Goal: Information Seeking & Learning: Learn about a topic

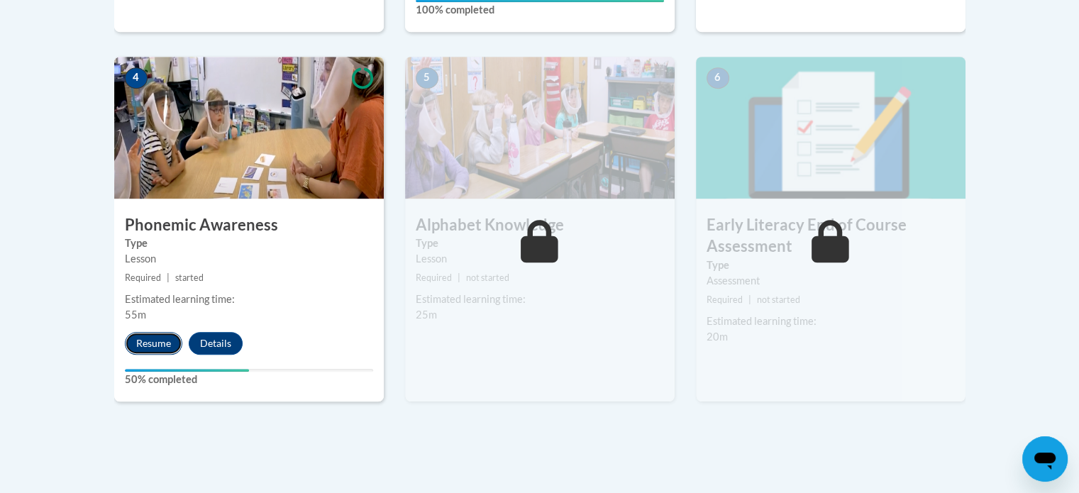
click at [151, 332] on button "Resume" at bounding box center [153, 343] width 57 height 23
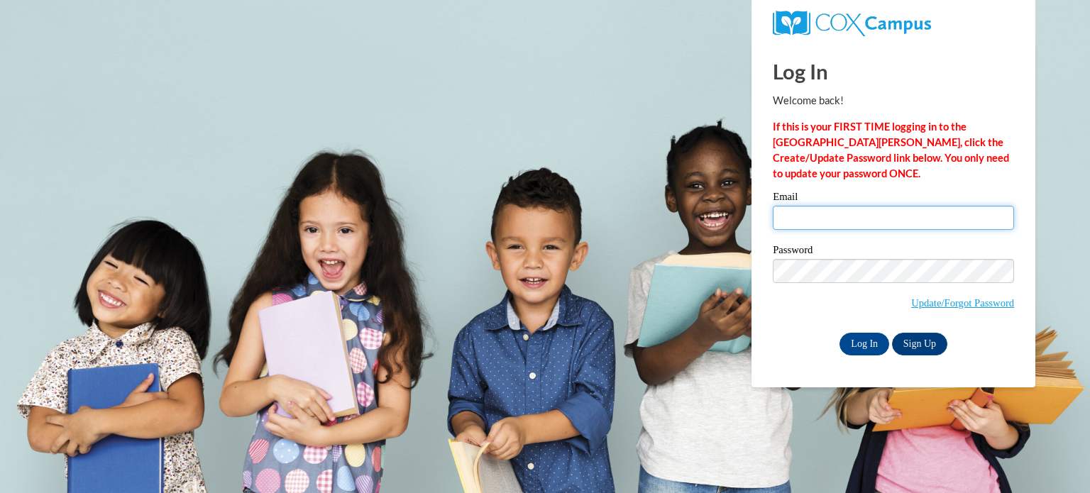
click at [848, 211] on input "Email" at bounding box center [892, 218] width 241 height 24
type input "nadia.jackson@gcpsk12.org"
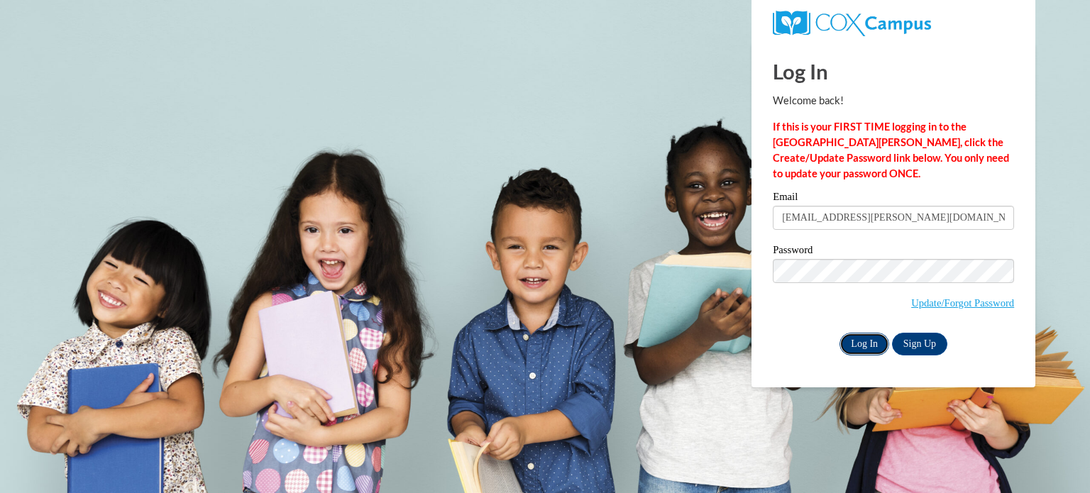
click at [885, 341] on input "Log In" at bounding box center [864, 344] width 50 height 23
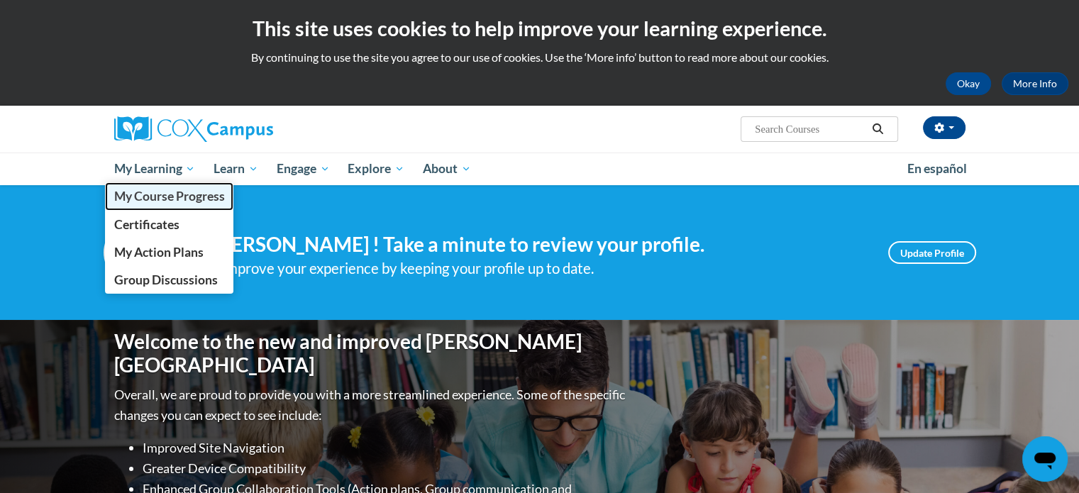
click at [163, 198] on span "My Course Progress" at bounding box center [168, 196] width 111 height 15
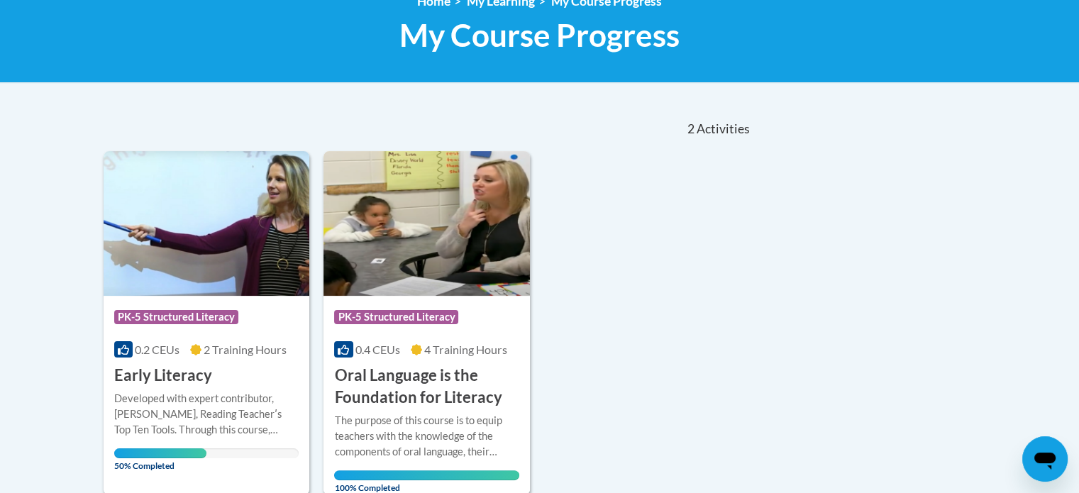
scroll to position [355, 0]
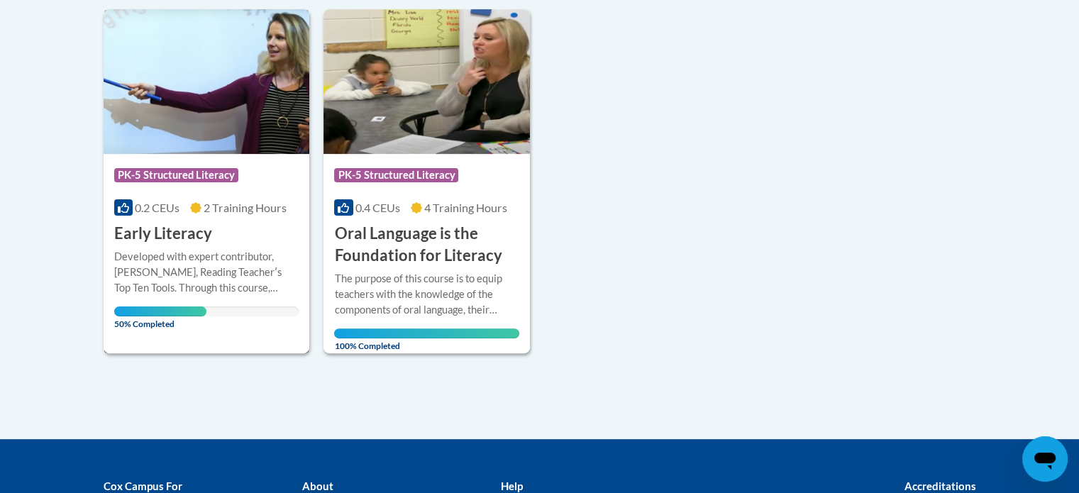
click at [203, 226] on h3 "Early Literacy" at bounding box center [163, 234] width 98 height 22
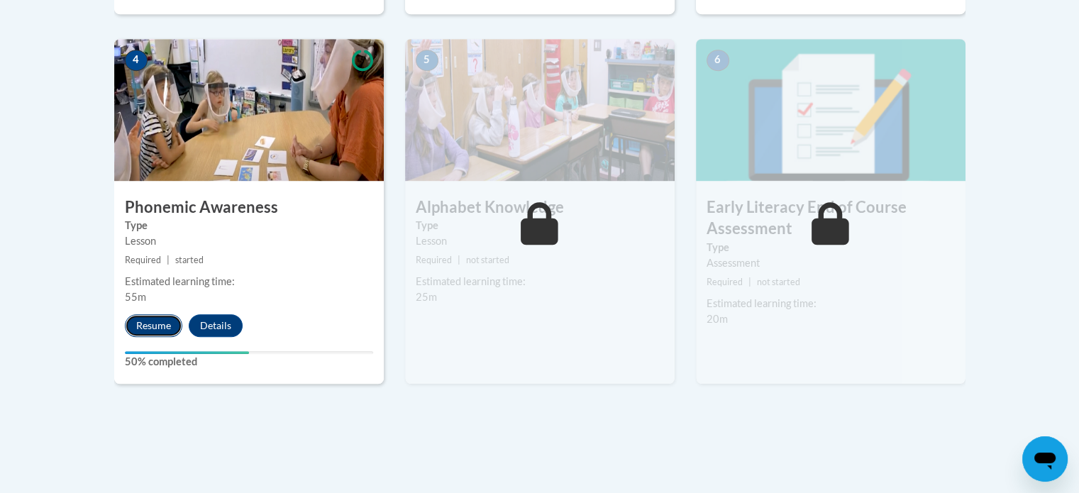
click at [148, 326] on button "Resume" at bounding box center [153, 325] width 57 height 23
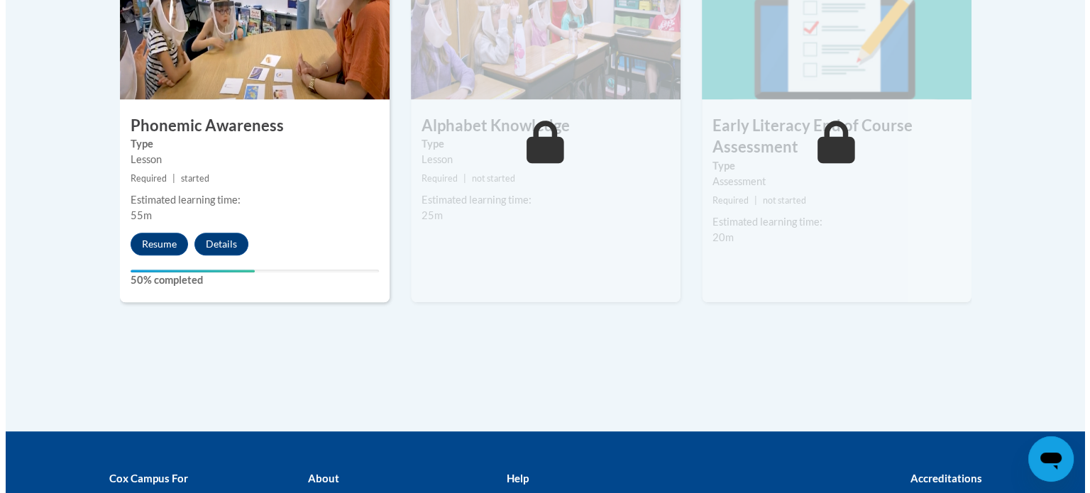
scroll to position [769, 0]
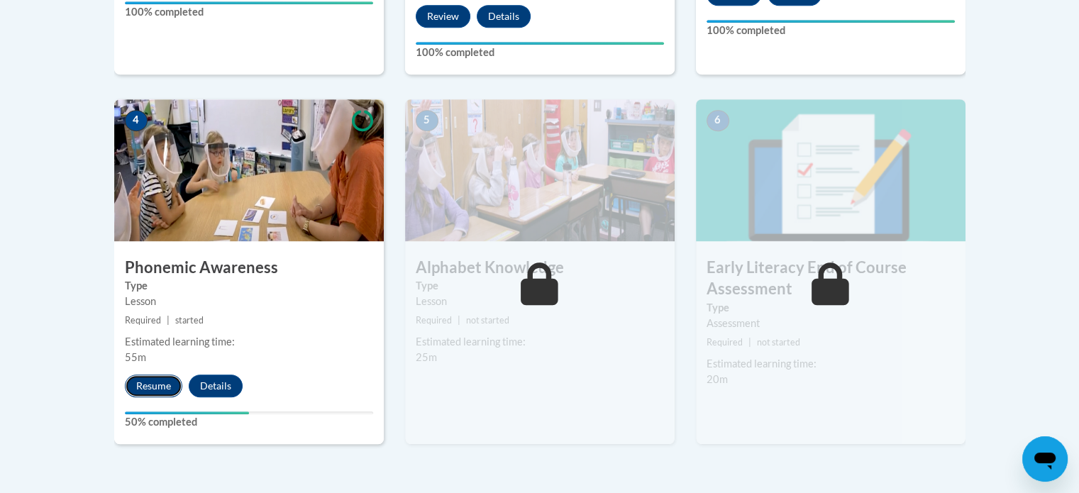
click at [160, 393] on button "Resume" at bounding box center [153, 386] width 57 height 23
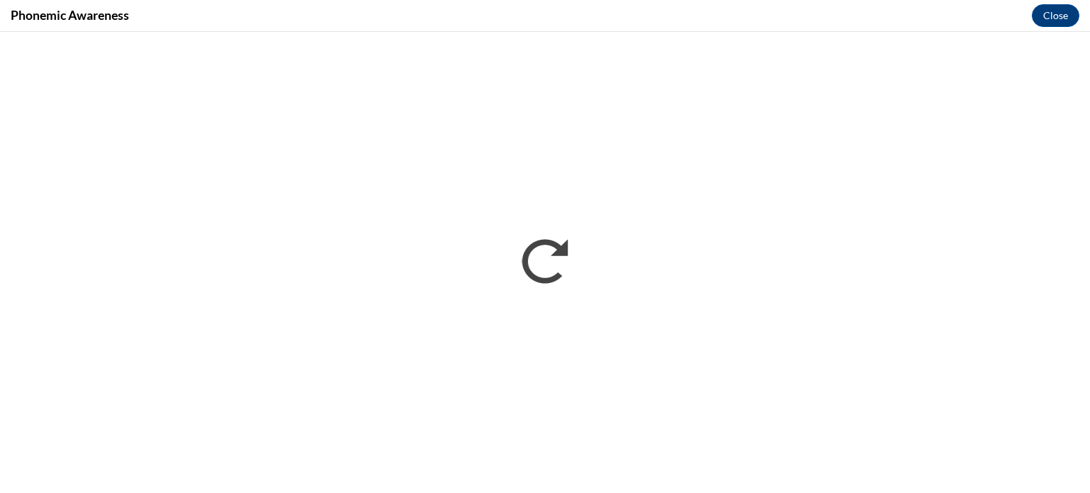
scroll to position [0, 0]
click at [1043, 13] on button "Close" at bounding box center [1055, 15] width 48 height 23
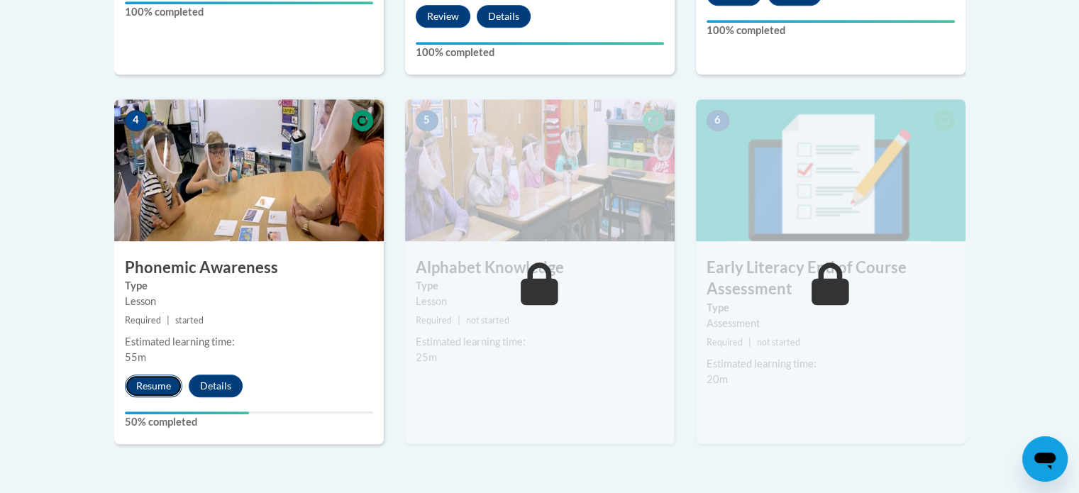
click at [155, 384] on button "Resume" at bounding box center [153, 386] width 57 height 23
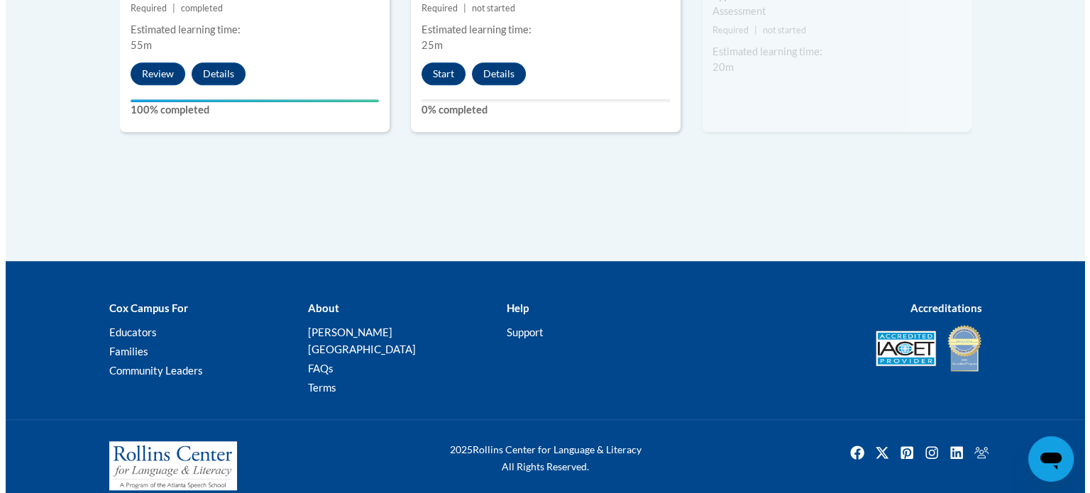
scroll to position [797, 0]
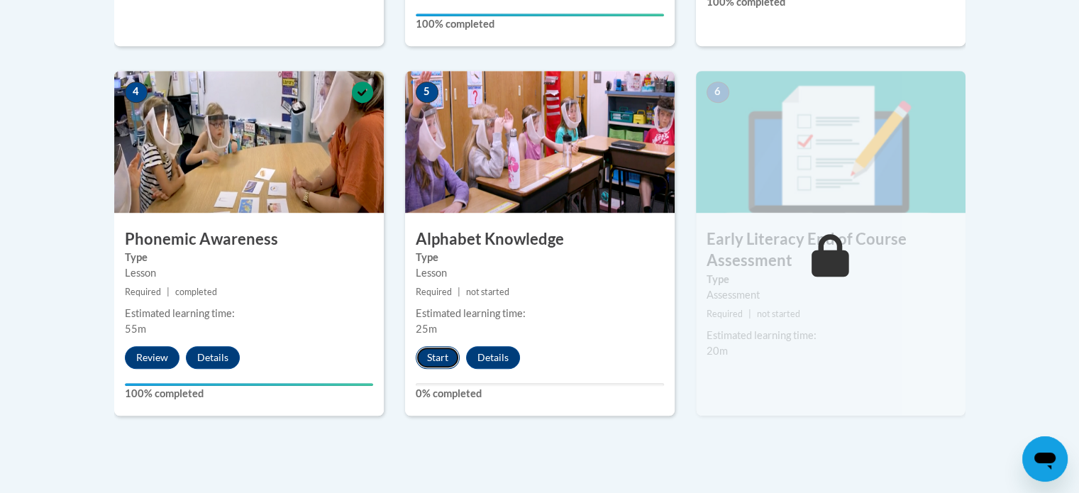
click at [448, 357] on button "Start" at bounding box center [438, 357] width 44 height 23
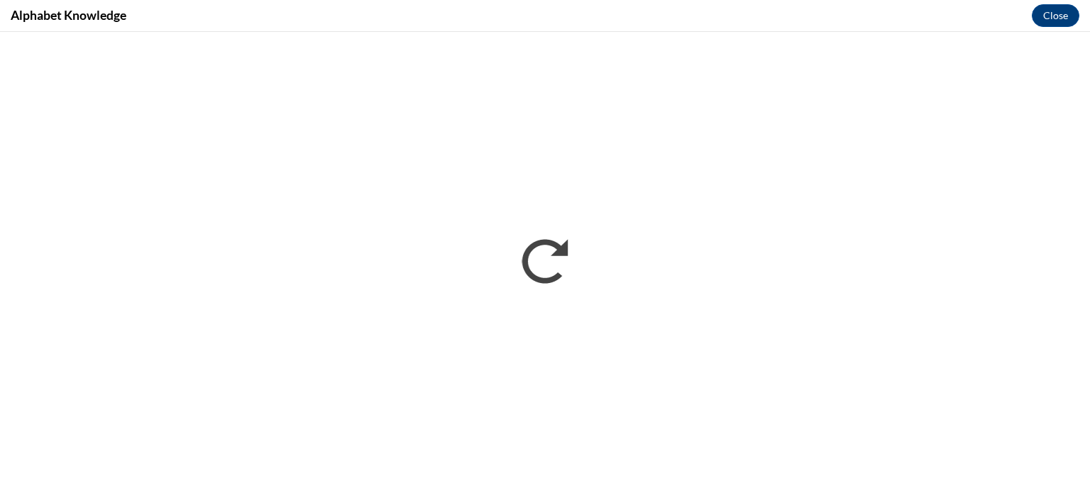
scroll to position [0, 0]
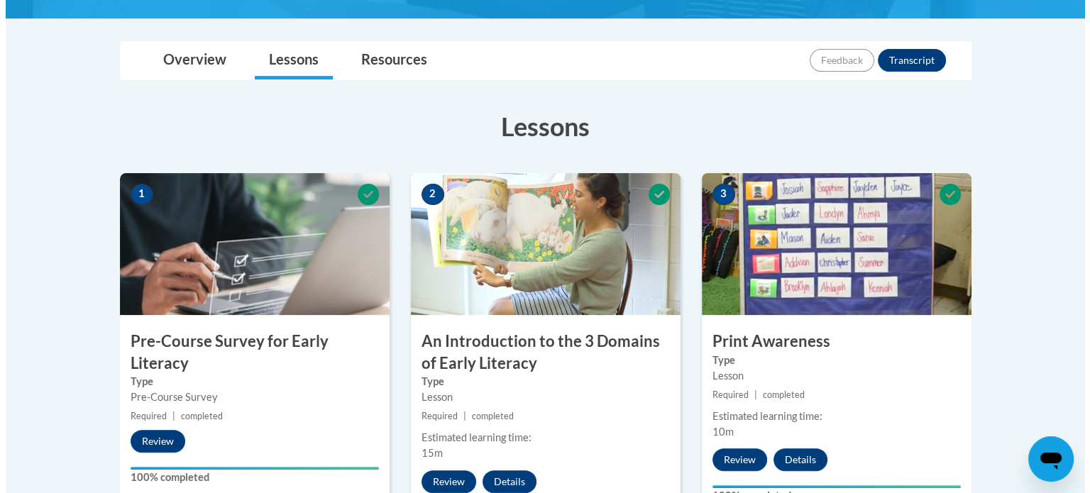
scroll to position [769, 0]
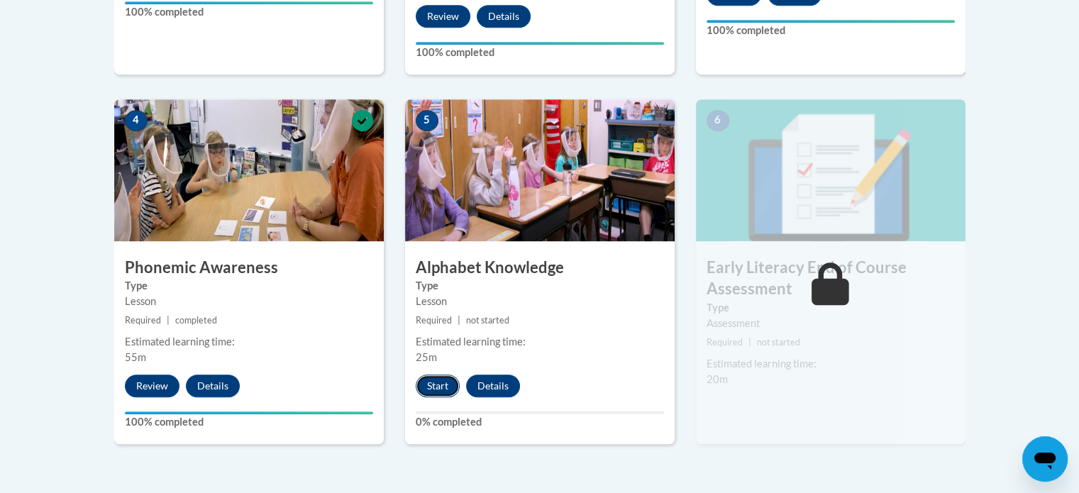
click at [423, 380] on button "Start" at bounding box center [438, 386] width 44 height 23
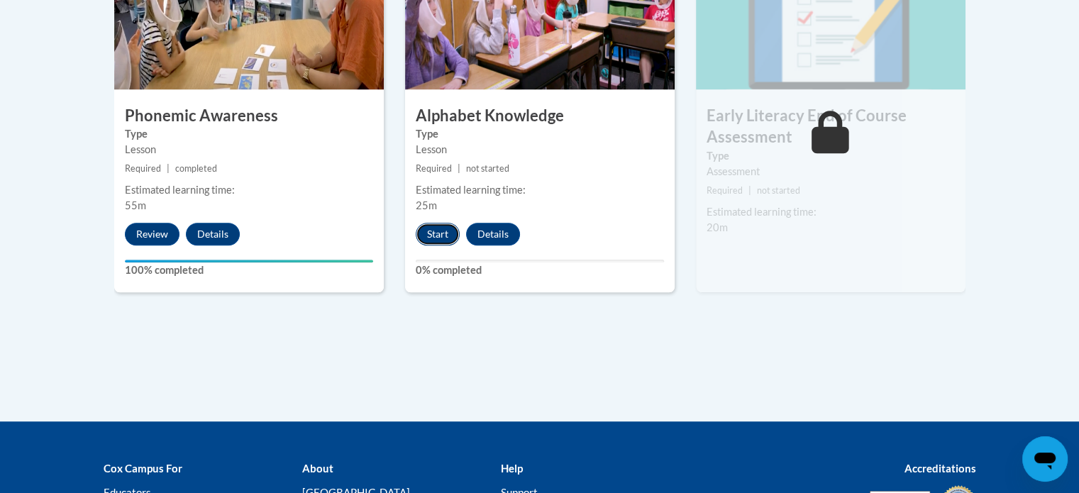
click at [444, 243] on button "Start" at bounding box center [438, 234] width 44 height 23
